Goal: Task Accomplishment & Management: Use online tool/utility

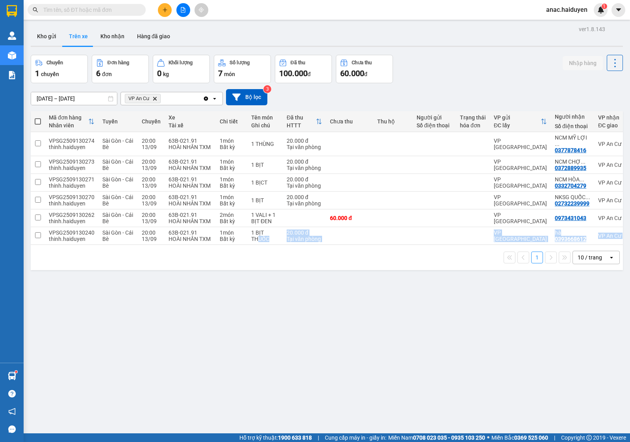
drag, startPoint x: 256, startPoint y: 239, endPoint x: 292, endPoint y: 245, distance: 36.0
click at [292, 245] on div "Mã đơn hàng Nhân viên Tuyến Chuyến Xe Tài xế Chi tiết Tên món Ghi chú Đã thu HT…" at bounding box center [327, 190] width 593 height 159
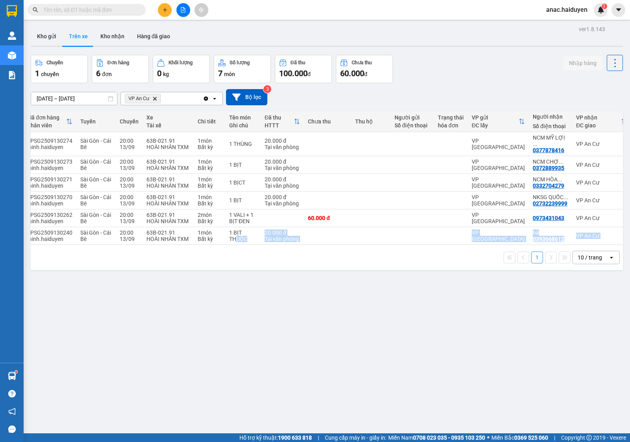
scroll to position [0, 28]
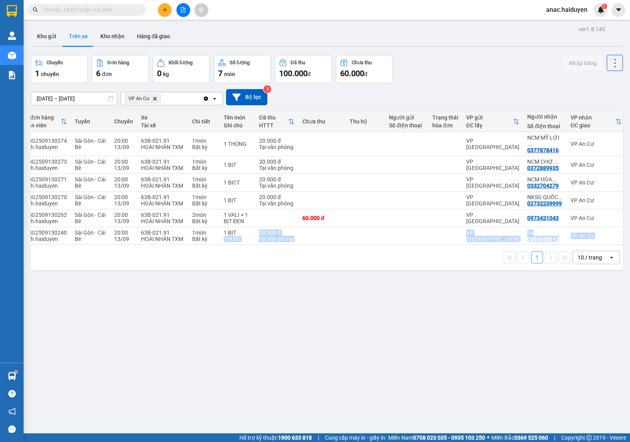
drag, startPoint x: 217, startPoint y: 238, endPoint x: 156, endPoint y: 245, distance: 61.1
click at [156, 245] on div "Mã đơn hàng Nhân viên Tuyến Chuyến Xe Tài xế Chi tiết Tên món Ghi chú Đã thu HT…" at bounding box center [327, 190] width 593 height 159
click at [156, 259] on div "1 10 / trang open" at bounding box center [327, 257] width 586 height 13
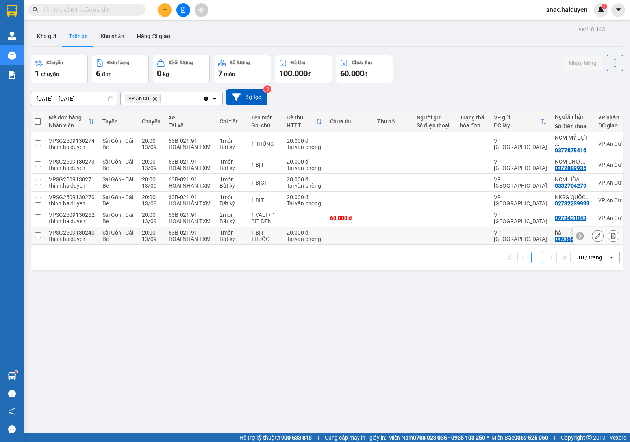
click at [38, 232] on input "checkbox" at bounding box center [38, 235] width 6 height 6
checkbox input "true"
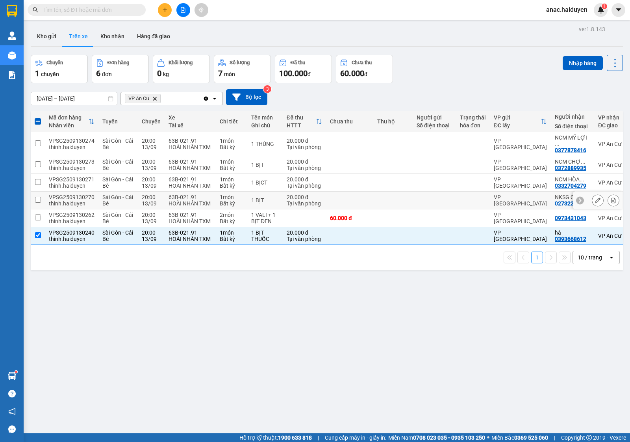
click at [37, 197] on input "checkbox" at bounding box center [38, 200] width 6 height 6
checkbox input "true"
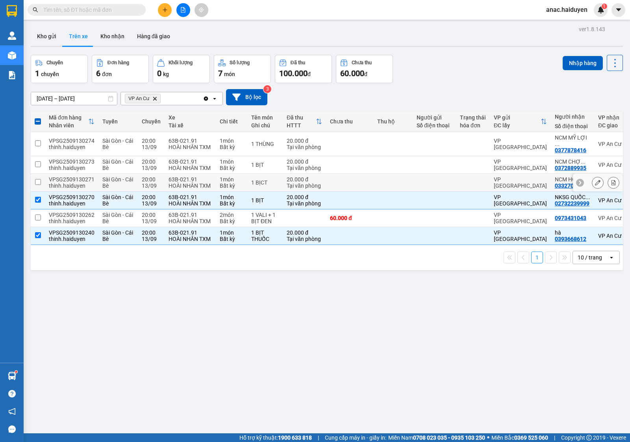
click at [38, 179] on input "checkbox" at bounding box center [38, 182] width 6 height 6
checkbox input "true"
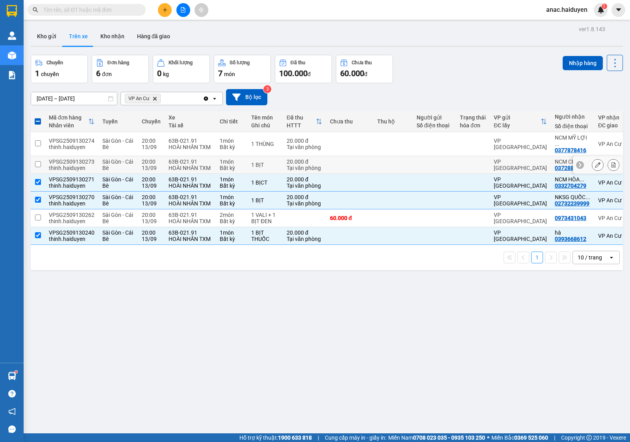
click at [37, 161] on input "checkbox" at bounding box center [38, 164] width 6 height 6
checkbox input "true"
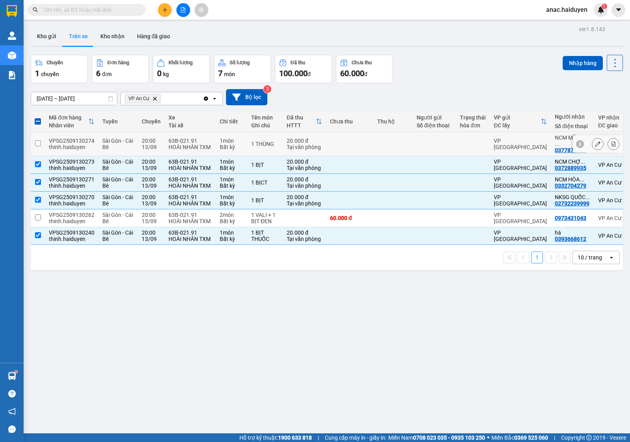
click at [37, 136] on td at bounding box center [38, 144] width 14 height 24
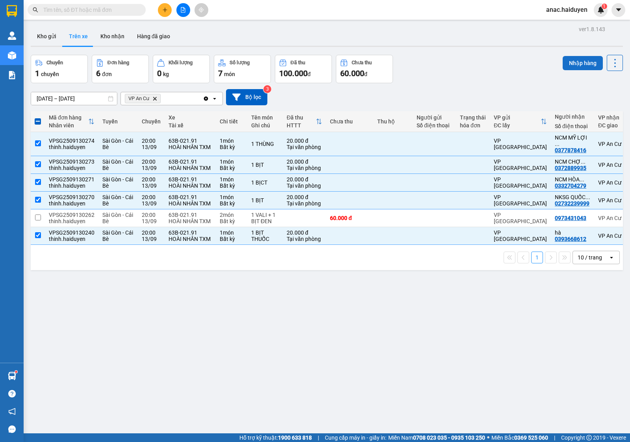
click at [580, 61] on button "Nhập hàng" at bounding box center [583, 63] width 40 height 14
checkbox input "false"
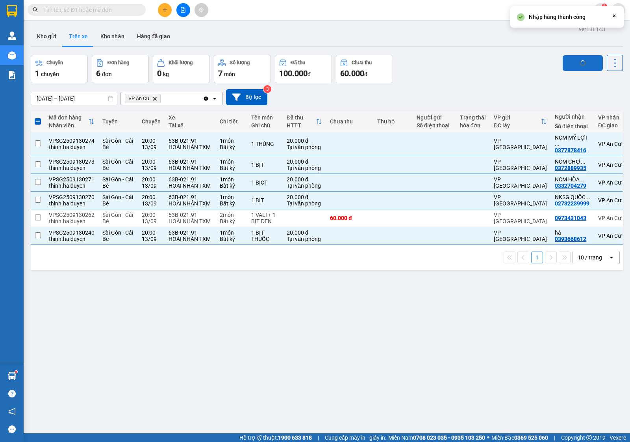
checkbox input "false"
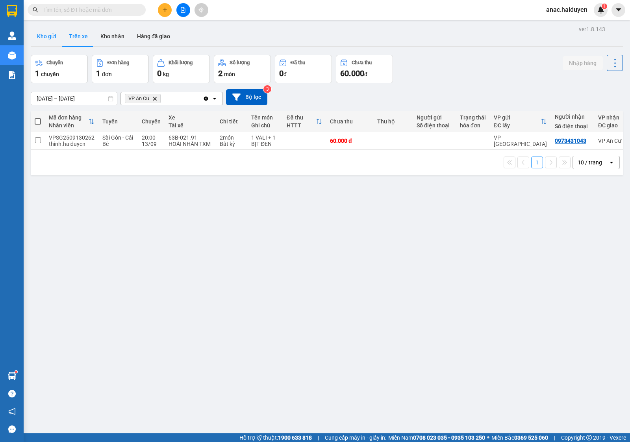
click at [43, 36] on button "Kho gửi" at bounding box center [47, 36] width 32 height 19
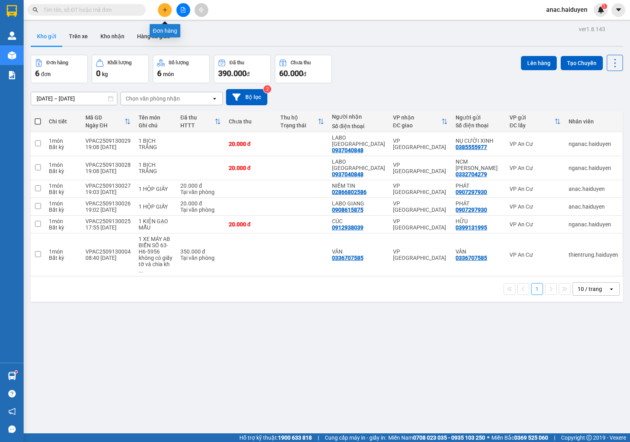
click at [163, 12] on icon "plus" at bounding box center [165, 10] width 6 height 6
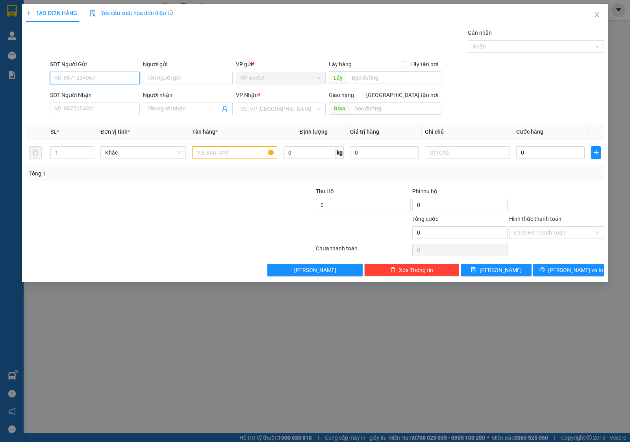
click at [94, 77] on input "SĐT Người Gửi" at bounding box center [95, 78] width 90 height 13
click at [108, 95] on div "0799514949 - GẤM" at bounding box center [95, 94] width 80 height 9
type input "0799514949"
type input "GẤM"
type input "0934111394"
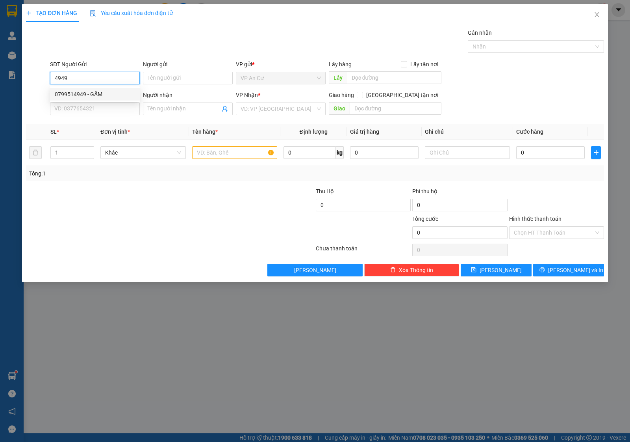
type input "TRINH"
type input "20.000"
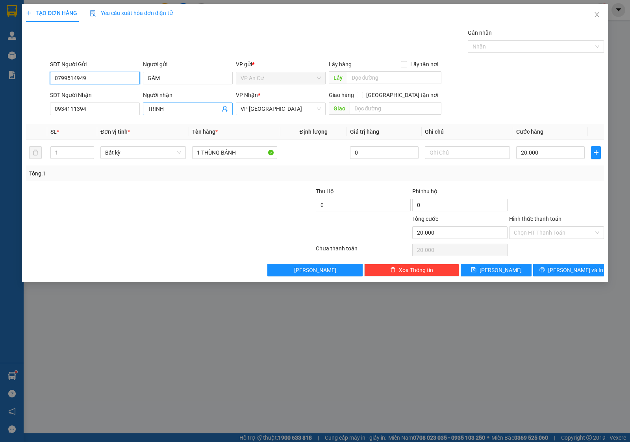
type input "0799514949"
click at [223, 110] on icon "user-add" at bounding box center [224, 109] width 5 height 6
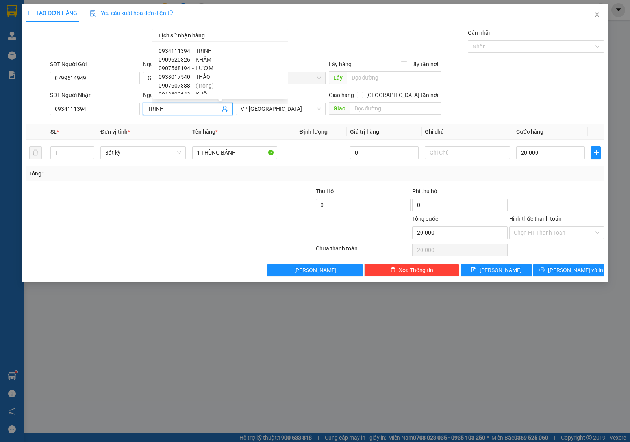
scroll to position [49, 0]
click at [219, 69] on span "BÁNH NGỌT (Y BÌNH)" at bounding box center [223, 71] width 54 height 6
type input "0901728265"
type input "BÁNH NGỌT (Y BÌNH)"
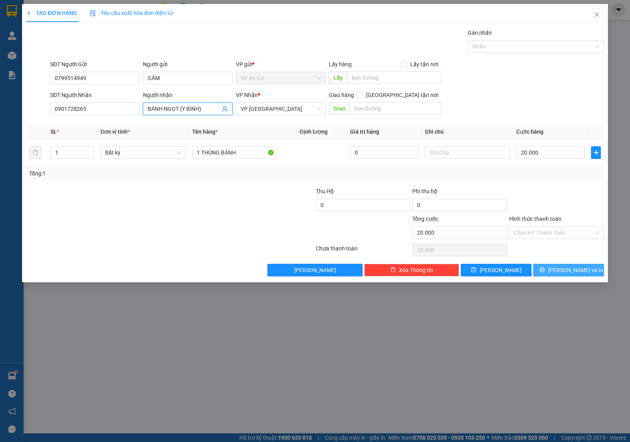
click at [545, 269] on icon "printer" at bounding box center [542, 269] width 5 height 5
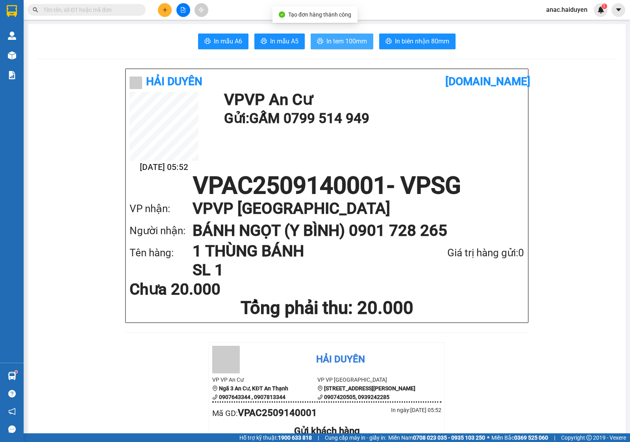
click at [337, 40] on span "In tem 100mm" at bounding box center [347, 41] width 41 height 10
click at [167, 9] on icon "plus" at bounding box center [165, 10] width 6 height 6
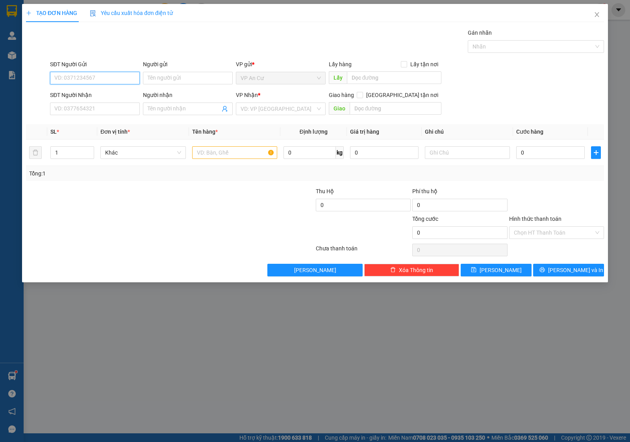
click at [112, 76] on input "SĐT Người Gửi" at bounding box center [95, 78] width 90 height 13
click at [95, 93] on div "0799514949 - GẤM" at bounding box center [95, 94] width 80 height 9
type input "0799514949"
type input "GẤM"
type input "0901728265"
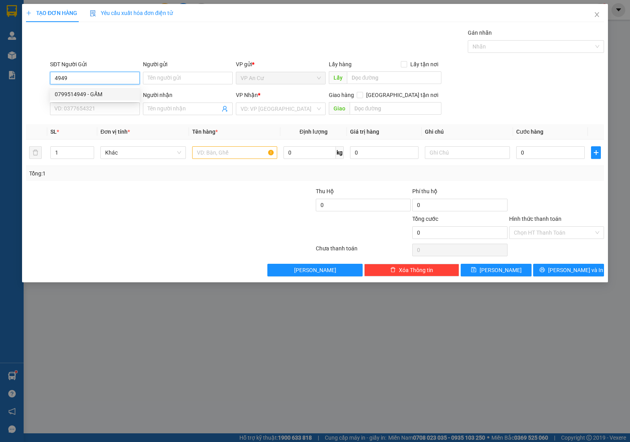
type input "BÁNH NGỌT (Y BÌNH)"
type input "20.000"
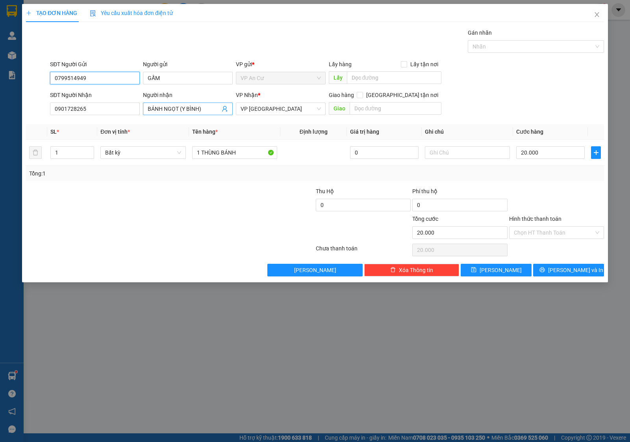
type input "0799514949"
click at [223, 106] on icon "user-add" at bounding box center [225, 109] width 6 height 6
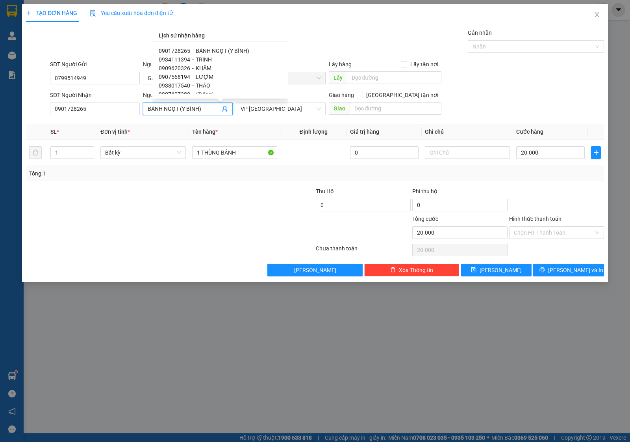
click at [206, 76] on span "LƯỢM" at bounding box center [205, 77] width 18 height 6
type input "0907568194"
type input "LƯỢM"
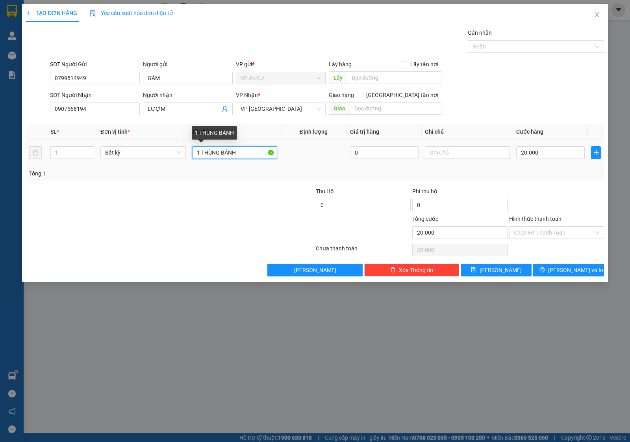
drag, startPoint x: 247, startPoint y: 154, endPoint x: 201, endPoint y: 158, distance: 46.2
click at [201, 158] on input "1 THÙNG BÁNH" at bounding box center [234, 152] width 85 height 13
click at [221, 152] on input "1 THÙNG BÁNH" at bounding box center [234, 152] width 85 height 13
type input "1 BỊCH BÁNH"
click at [580, 274] on span "[PERSON_NAME] và In" at bounding box center [576, 270] width 55 height 9
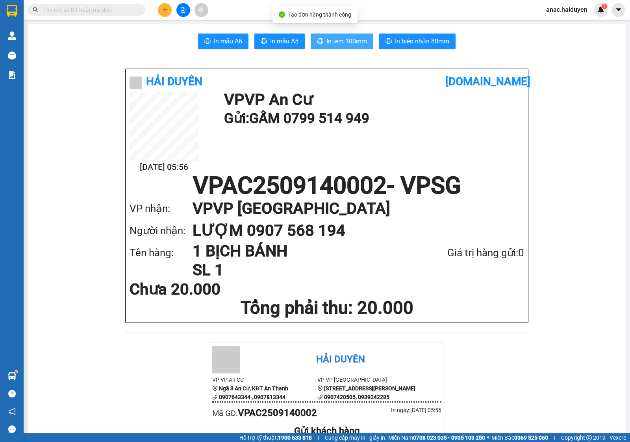
click at [329, 40] on span "In tem 100mm" at bounding box center [347, 41] width 41 height 10
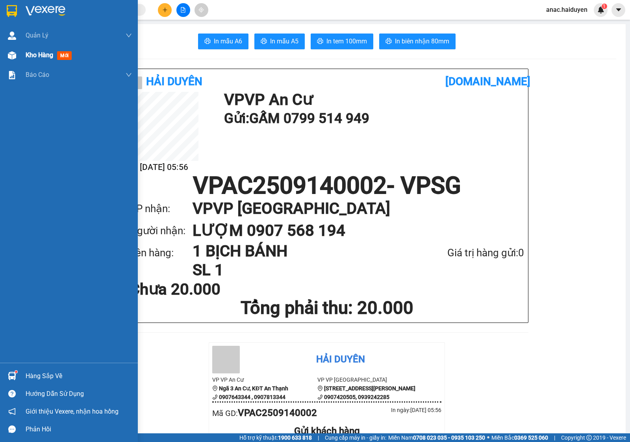
click at [39, 50] on div "Kho hàng mới" at bounding box center [50, 55] width 49 height 10
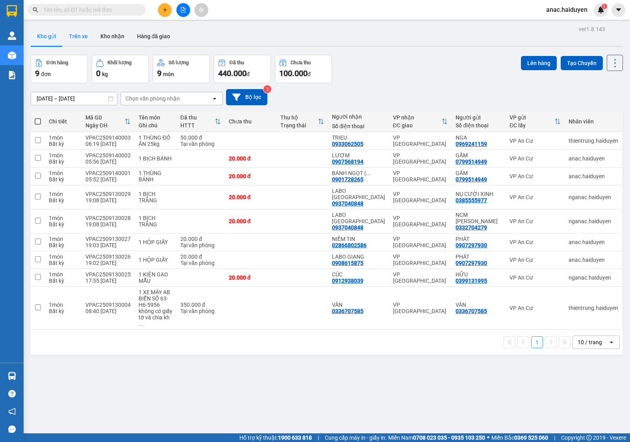
click at [81, 40] on button "Trên xe" at bounding box center [79, 36] width 32 height 19
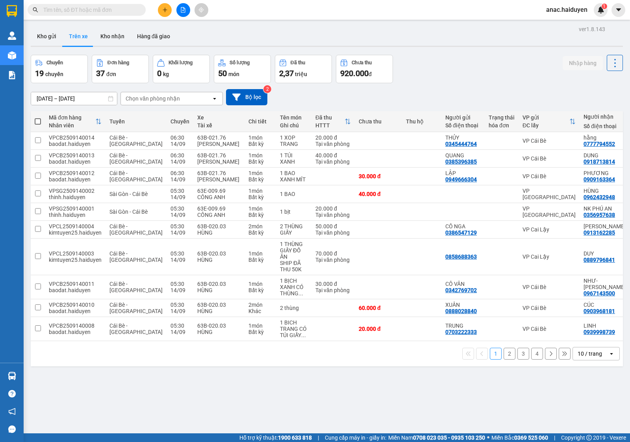
click at [212, 100] on icon "open" at bounding box center [215, 98] width 6 height 6
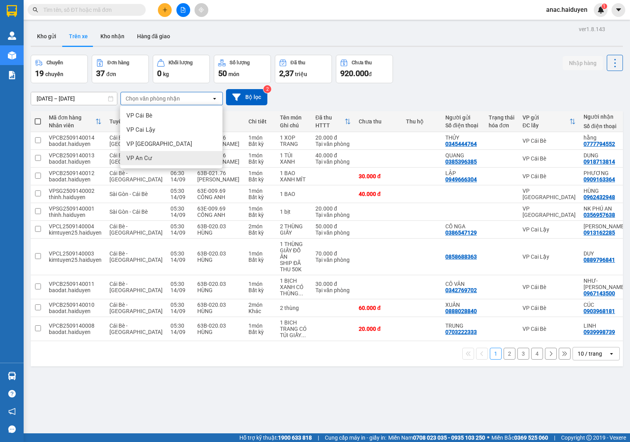
click at [132, 156] on span "VP An Cư" at bounding box center [139, 158] width 26 height 8
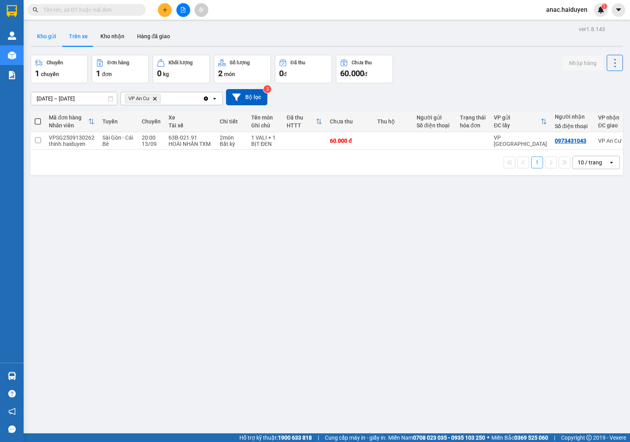
click at [47, 35] on button "Kho gửi" at bounding box center [47, 36] width 32 height 19
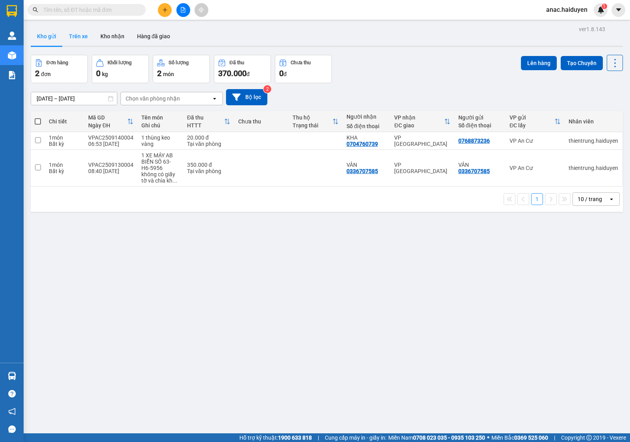
click at [77, 37] on button "Trên xe" at bounding box center [79, 36] width 32 height 19
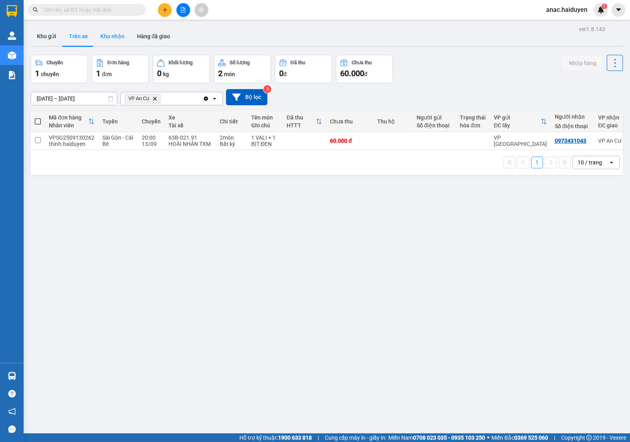
click at [109, 34] on button "Kho nhận" at bounding box center [112, 36] width 37 height 19
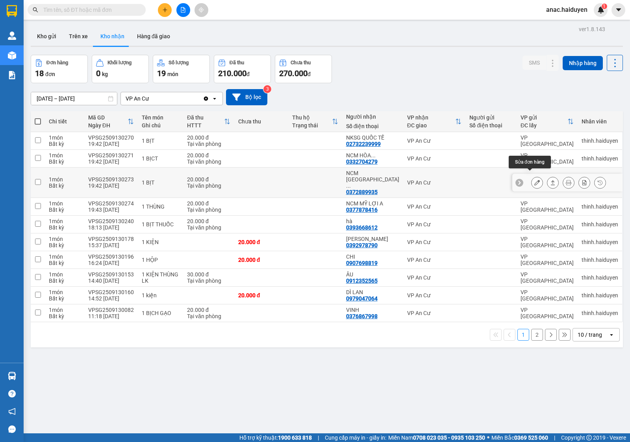
click at [535, 177] on div at bounding box center [538, 183] width 12 height 12
click at [535, 180] on icon at bounding box center [538, 183] width 6 height 6
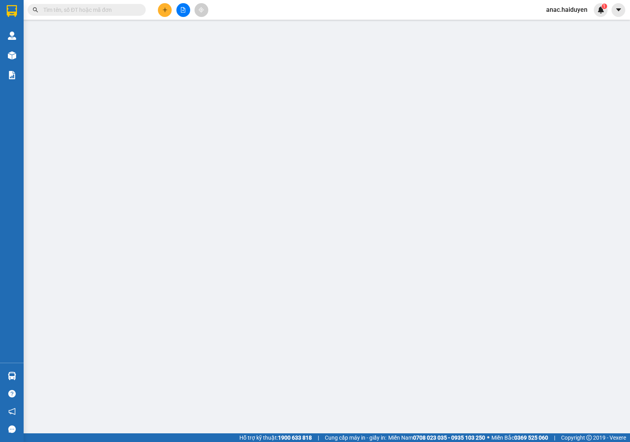
type input "0372889935"
type input "NCM CHỢ CÁI NỨA"
type input "20.000"
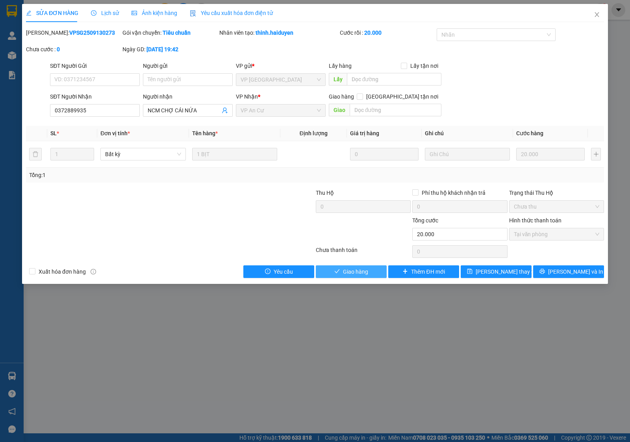
click at [359, 271] on span "Giao hàng" at bounding box center [355, 271] width 25 height 9
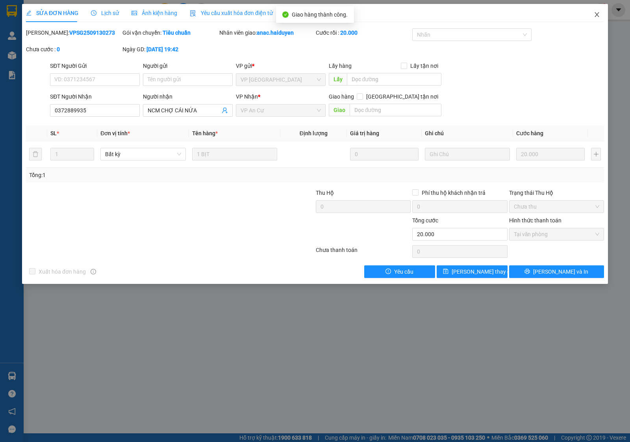
click at [598, 13] on icon "close" at bounding box center [597, 14] width 6 height 6
